Goal: Task Accomplishment & Management: Complete application form

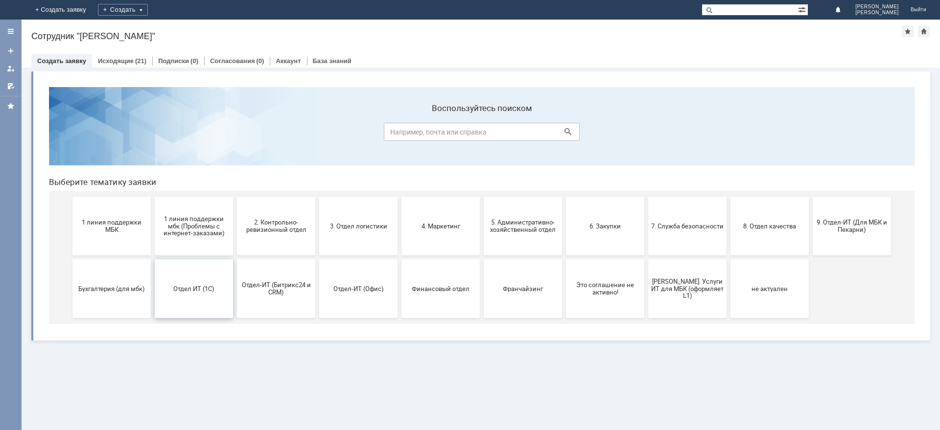
click at [204, 294] on button "Отдел ИТ (1С)" at bounding box center [194, 288] width 78 height 59
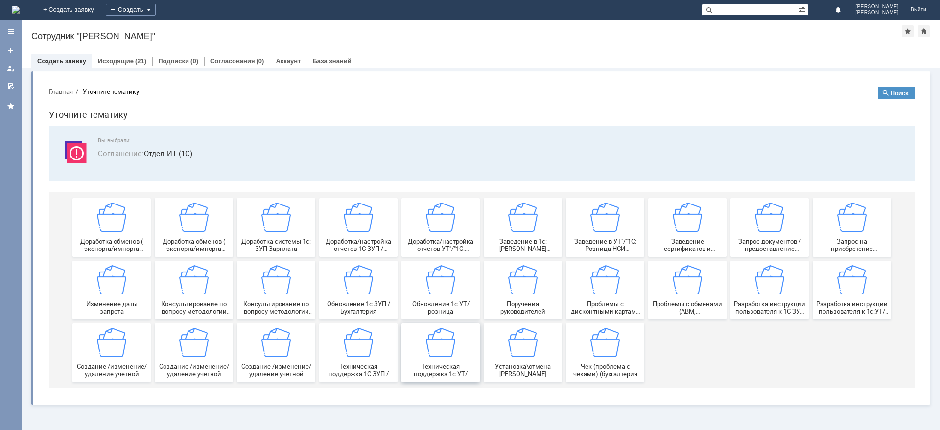
click at [443, 352] on img at bounding box center [440, 342] width 29 height 29
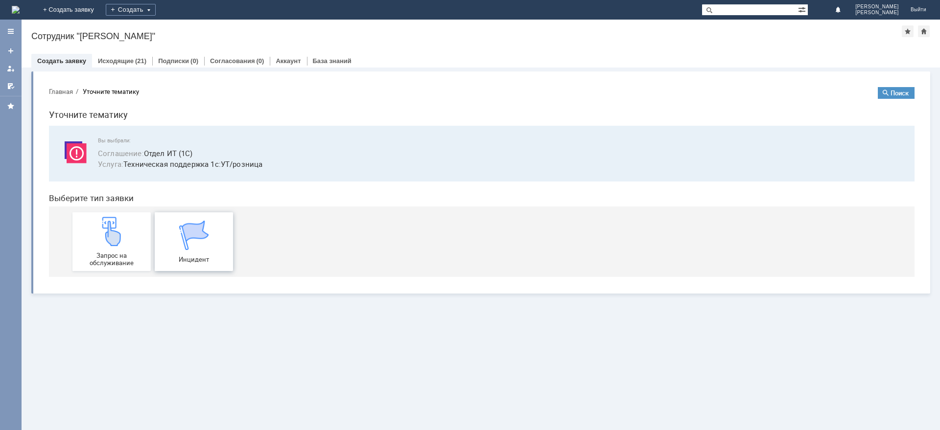
click at [204, 237] on img at bounding box center [193, 235] width 29 height 29
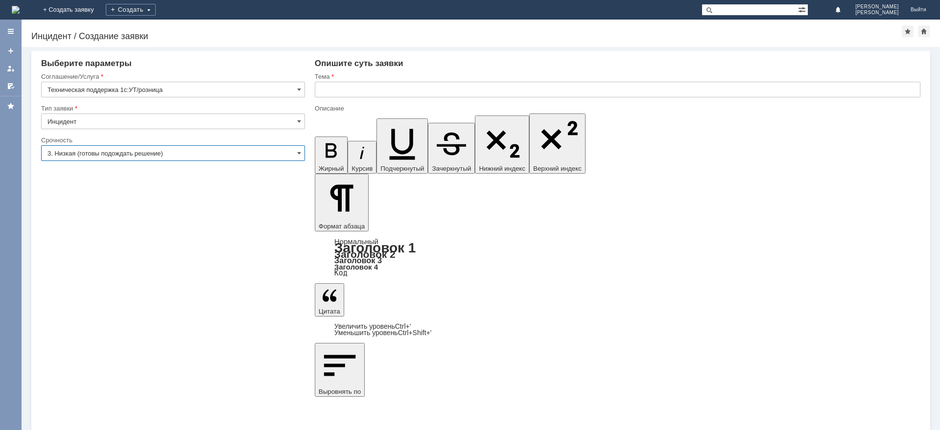
click at [149, 150] on input "3. Низкая (готовы подождать решение)" at bounding box center [173, 153] width 264 height 16
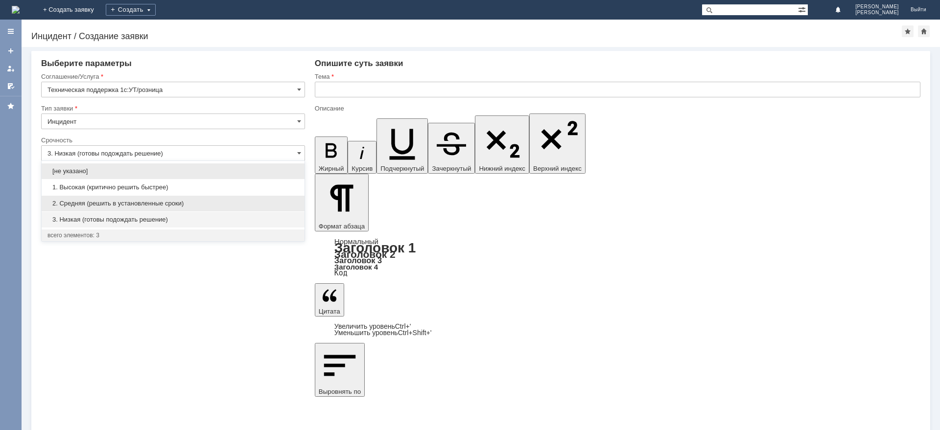
click at [125, 199] on div "2. Средняя (решить в установленные сроки)" at bounding box center [173, 204] width 263 height 16
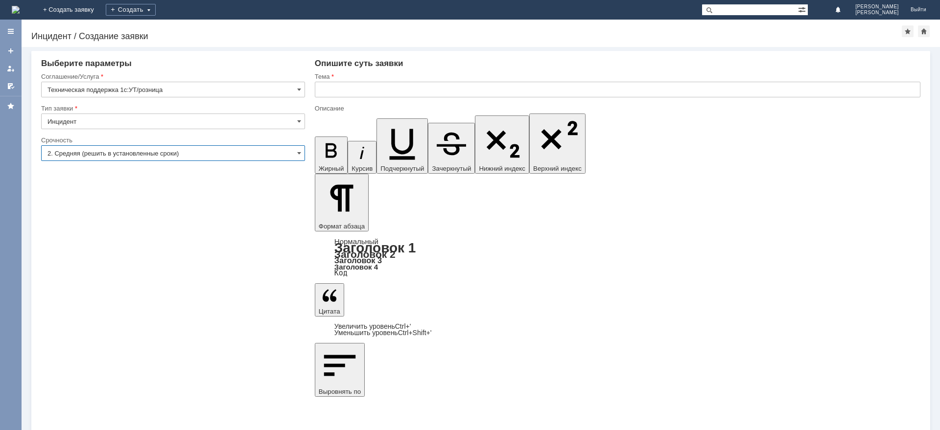
type input "2. Средняя (решить в установленные сроки)"
click at [345, 91] on input "text" at bounding box center [617, 90] width 605 height 16
click at [407, 83] on input "дать доступ к типу цены" at bounding box center [617, 90] width 605 height 16
paste input "Закупка 2023 без НДС"
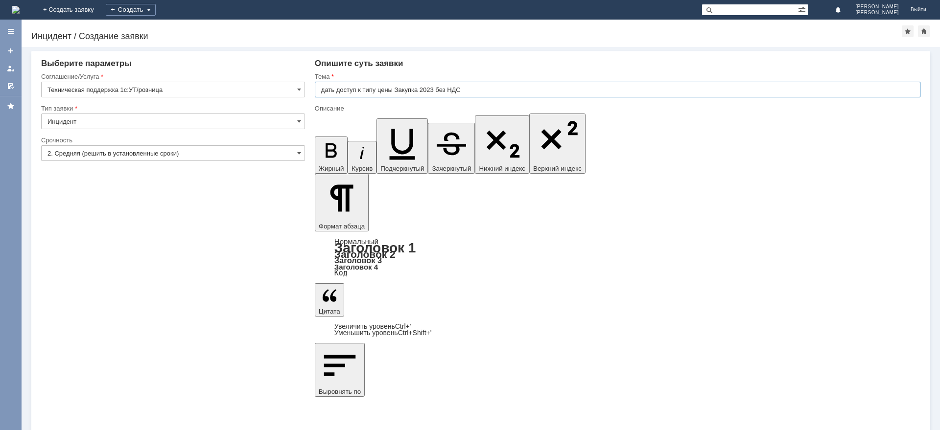
type input "дать доступ к типу цены Закупка 2023 без НДС"
click at [422, 89] on input "дать доступ к типу цены Закупка 2023 без НДС" at bounding box center [617, 90] width 605 height 16
drag, startPoint x: 394, startPoint y: 89, endPoint x: 496, endPoint y: 83, distance: 101.5
click at [496, 83] on input "дать доступ к типу цены Закупка 2023 без НДС" at bounding box center [617, 90] width 605 height 16
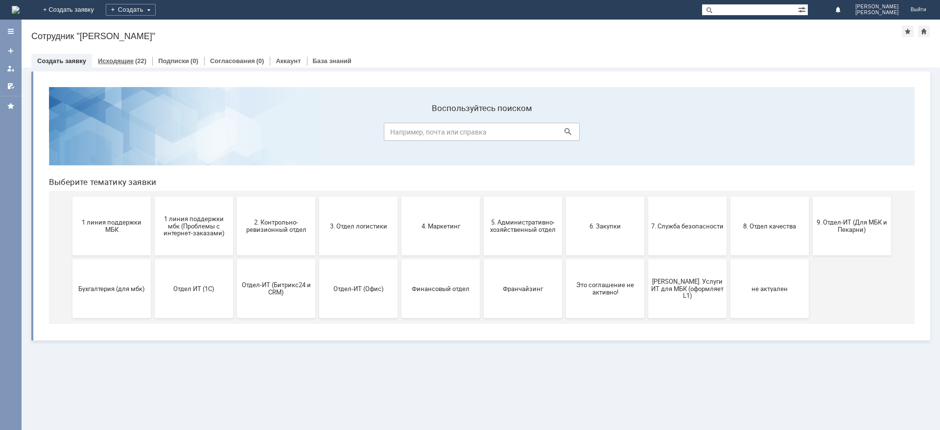
click at [118, 60] on link "Исходящие" at bounding box center [116, 60] width 36 height 7
